Goal: Go to known website: Access a specific website the user already knows

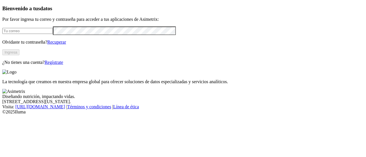
type input "[EMAIL_ADDRESS][PERSON_NAME][DOMAIN_NAME]"
click at [19, 55] on button "Ingresa" at bounding box center [10, 52] width 17 height 6
